Goal: Find specific page/section: Find specific page/section

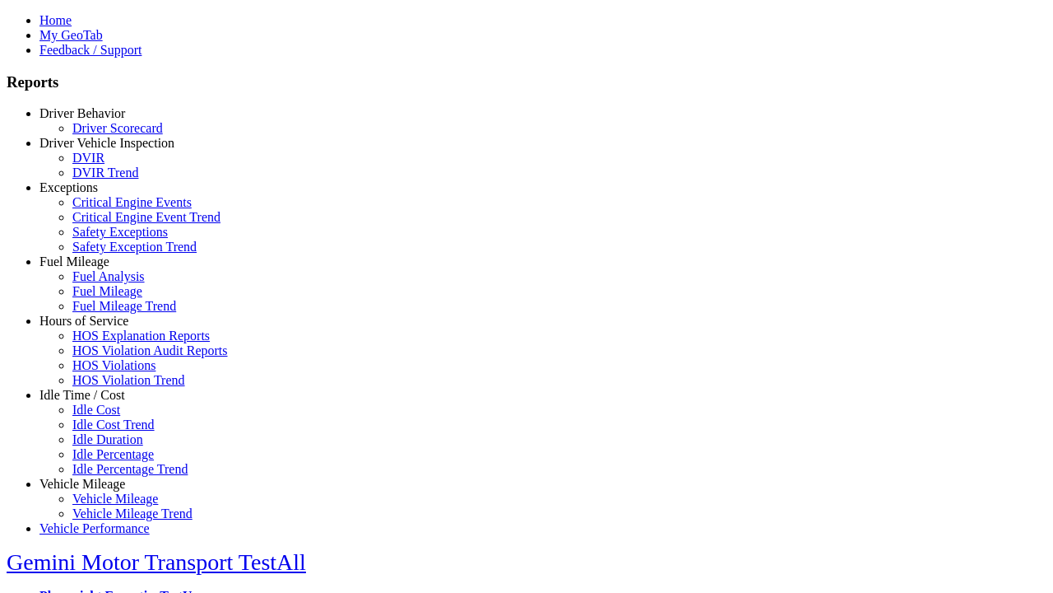
click at [95, 402] on link "Idle Time / Cost" at bounding box center [83, 395] width 86 height 14
click at [107, 416] on link "Idle Cost" at bounding box center [96, 409] width 48 height 14
type input "****"
type input "**"
